Goal: Task Accomplishment & Management: Manage account settings

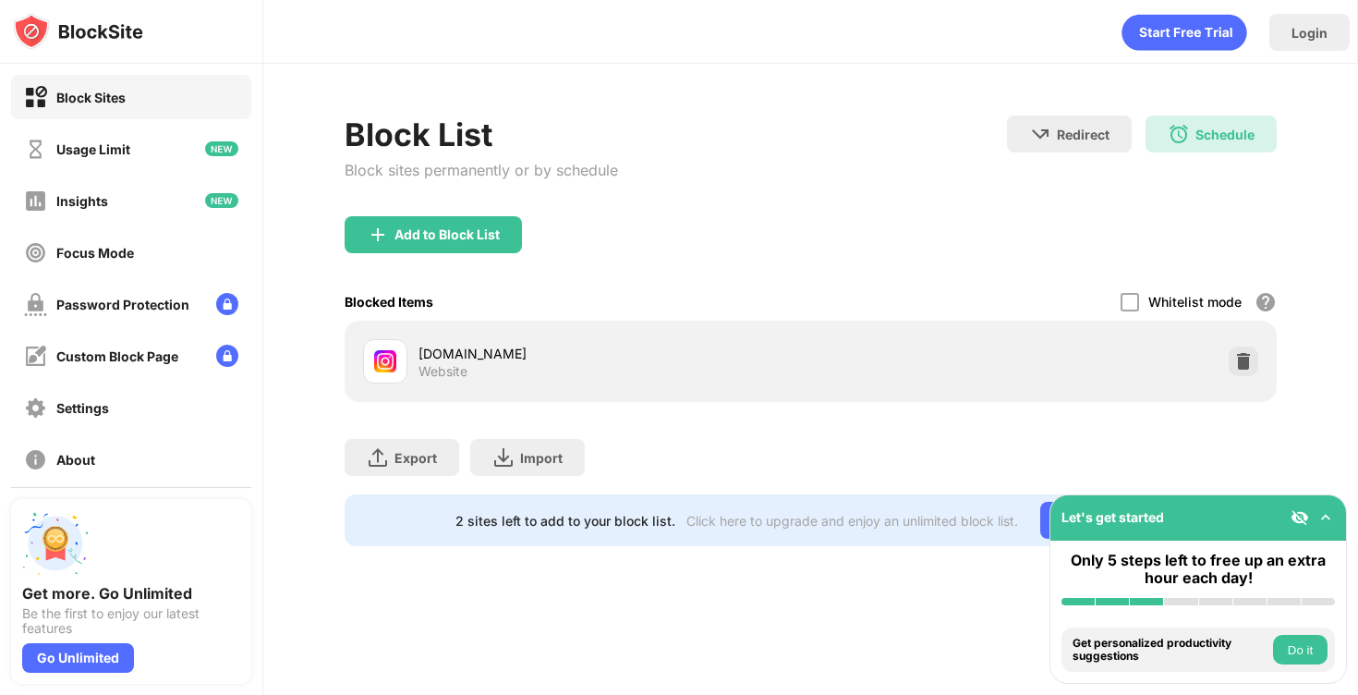
click at [811, 159] on div "Block List Block sites permanently or by schedule Redirect Choose a site to be …" at bounding box center [811, 166] width 932 height 101
click at [1191, 140] on div "Schedule 08:00 to 12:02 Every Day" at bounding box center [1211, 134] width 131 height 37
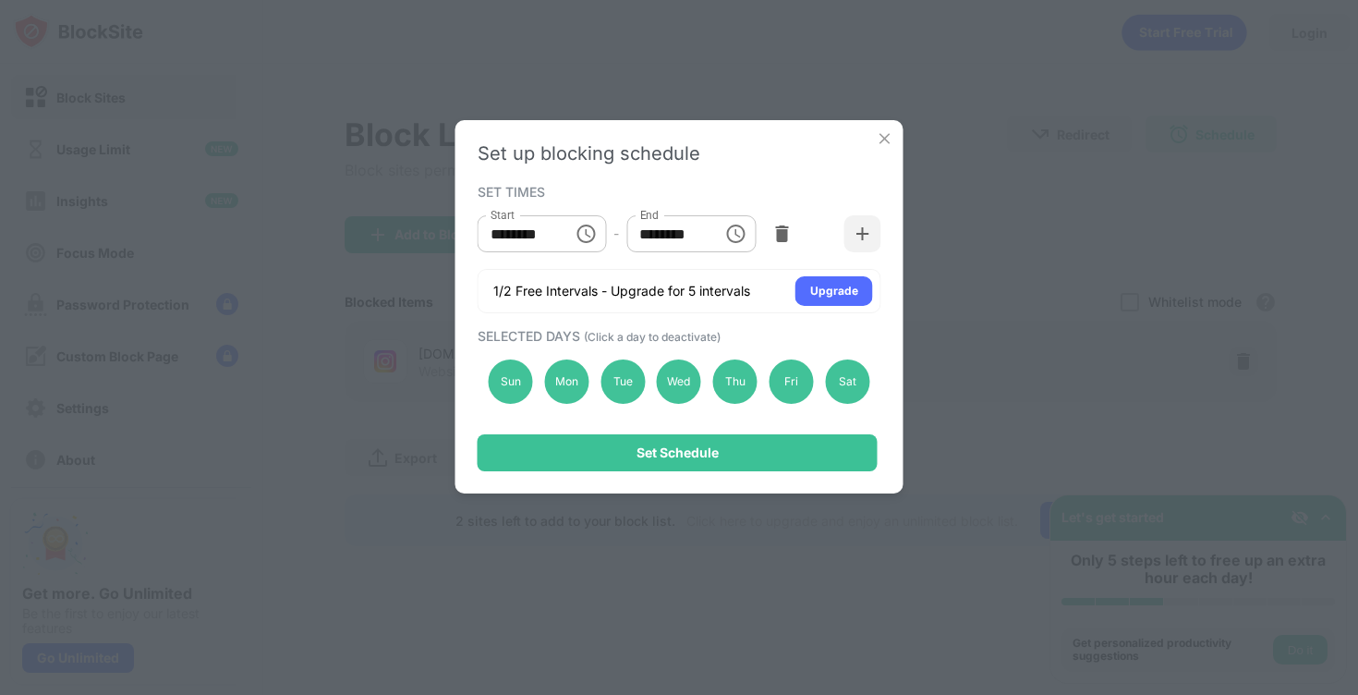
click at [880, 138] on img at bounding box center [885, 138] width 18 height 18
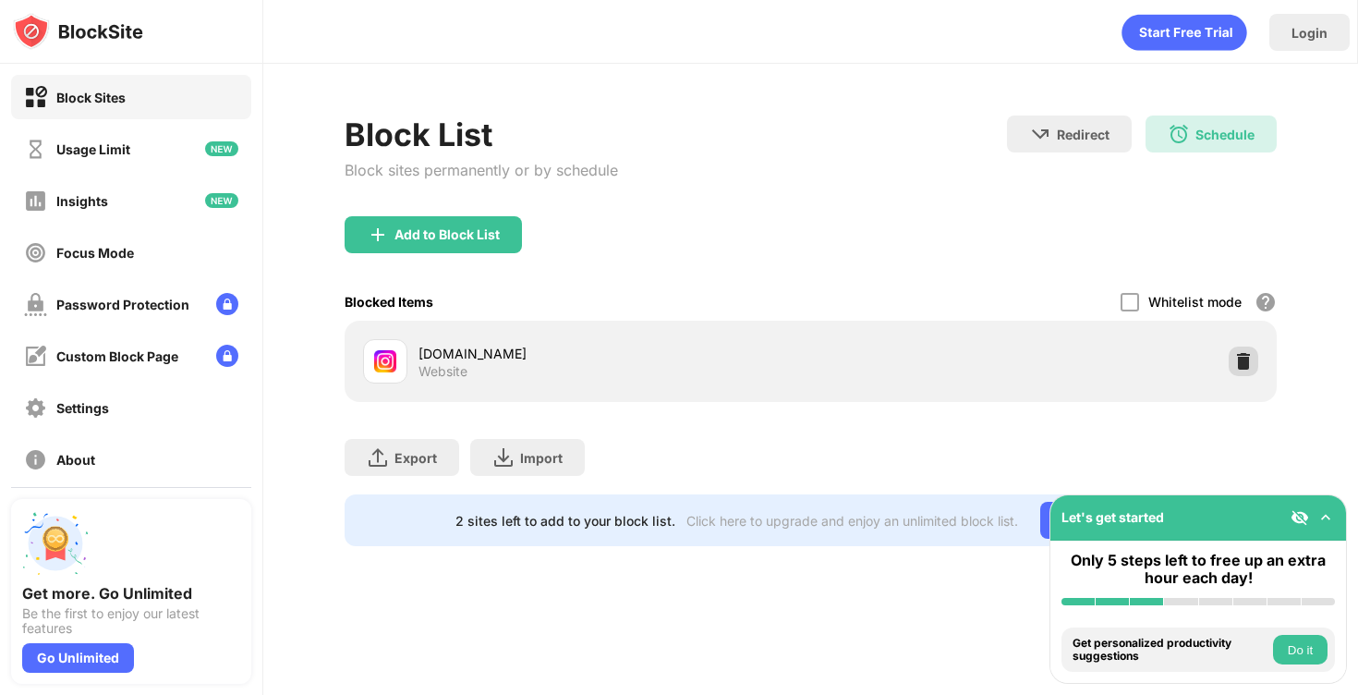
click at [1245, 358] on img at bounding box center [1243, 361] width 18 height 18
